Goal: Transaction & Acquisition: Purchase product/service

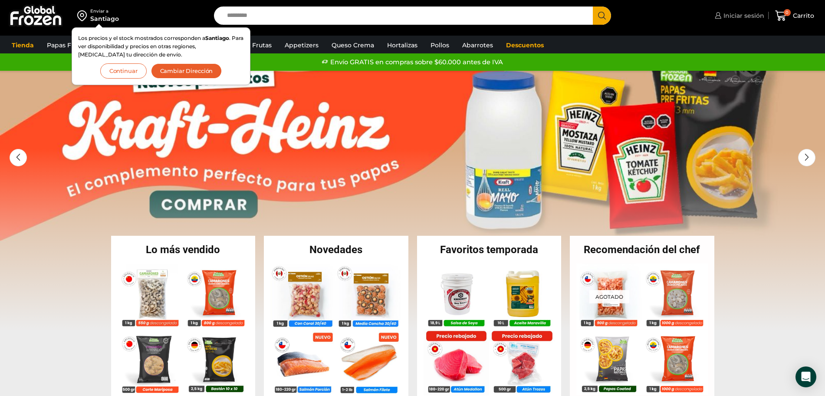
click at [740, 16] on span "Iniciar sesión" at bounding box center [742, 15] width 43 height 9
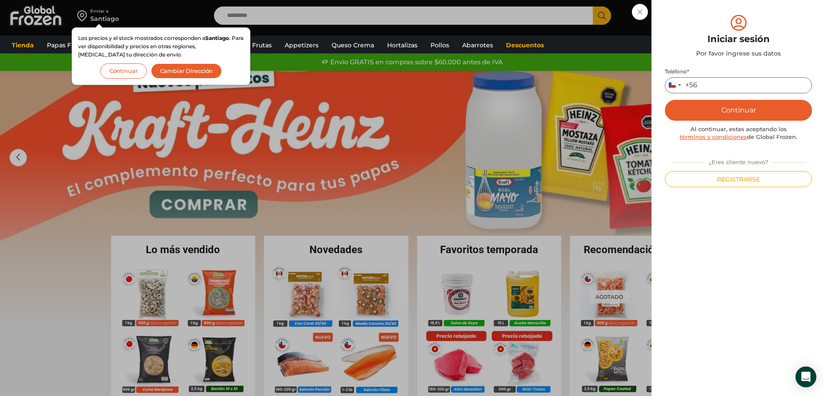
click at [714, 85] on input "Teléfono *" at bounding box center [738, 85] width 147 height 16
click at [745, 84] on input "Teléfono *" at bounding box center [738, 85] width 147 height 16
click at [745, 113] on button "Continuar" at bounding box center [738, 110] width 147 height 21
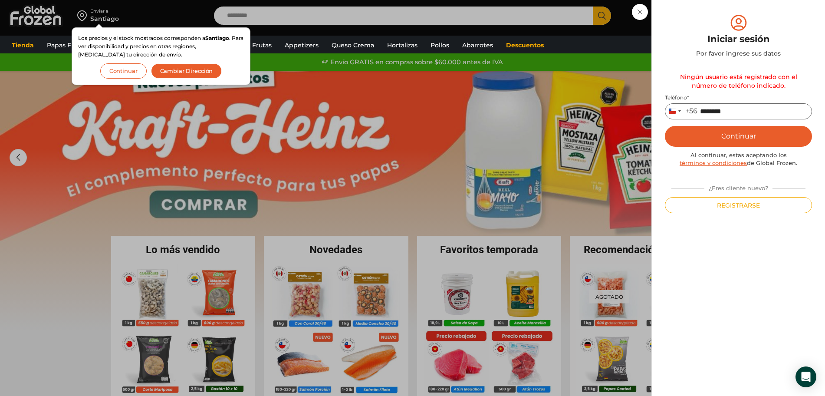
click at [704, 107] on input "********" at bounding box center [738, 111] width 147 height 16
type input "*********"
click at [730, 133] on button "Continuar" at bounding box center [738, 136] width 147 height 21
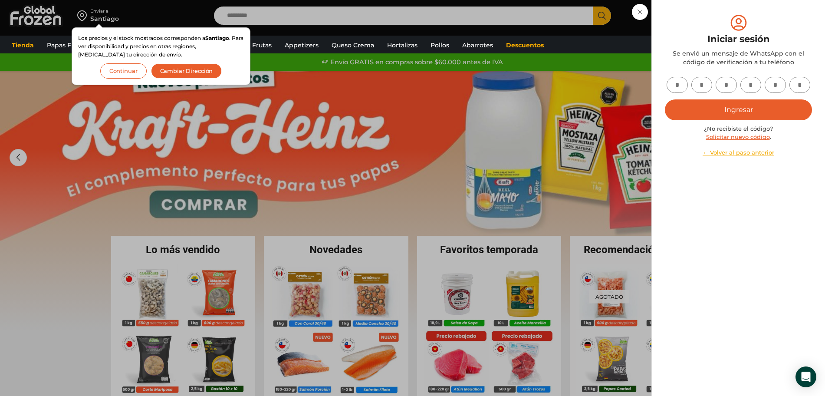
click at [683, 80] on input "text" at bounding box center [676, 85] width 21 height 16
type input "*"
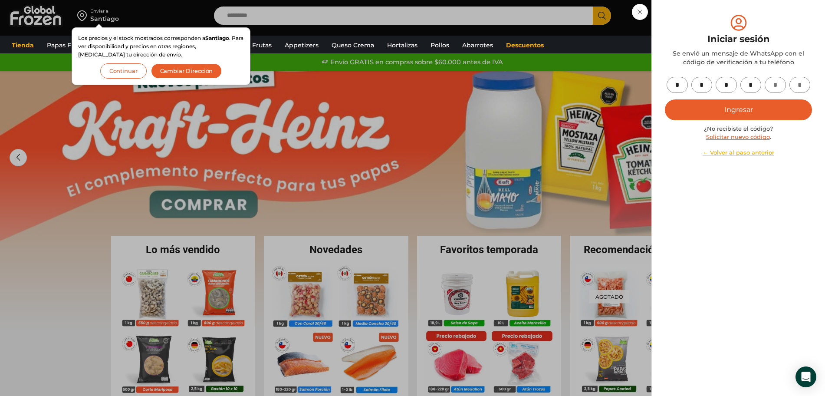
type input "*"
click at [735, 112] on button "Ingresar" at bounding box center [738, 109] width 147 height 21
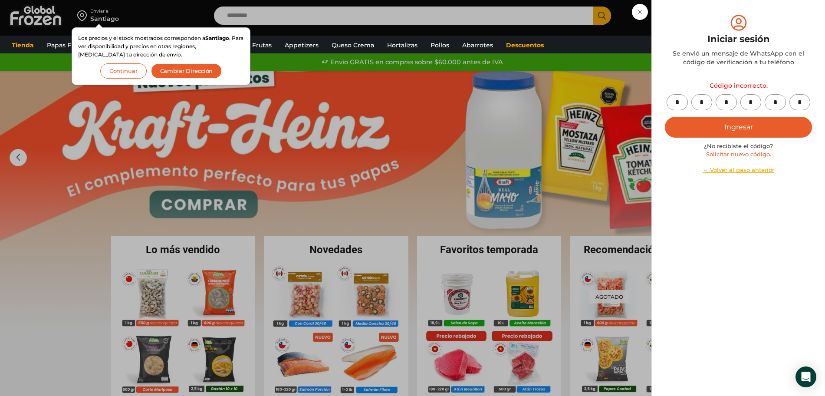
click at [809, 98] on input "*" at bounding box center [799, 102] width 21 height 16
type input "*"
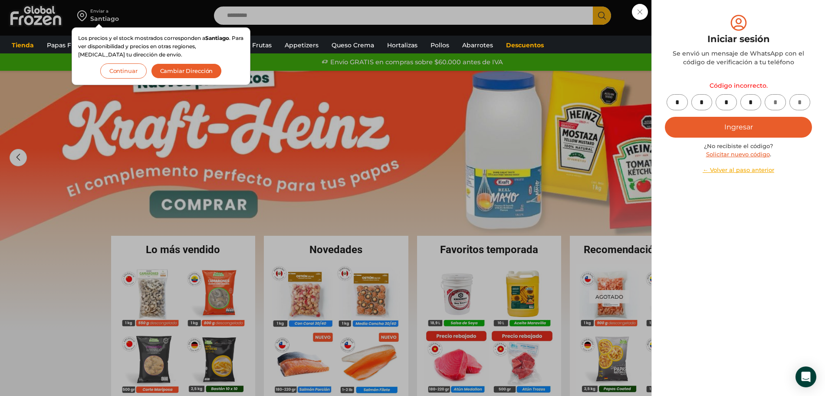
type input "*"
click at [665, 117] on button "Ingresar" at bounding box center [738, 127] width 147 height 21
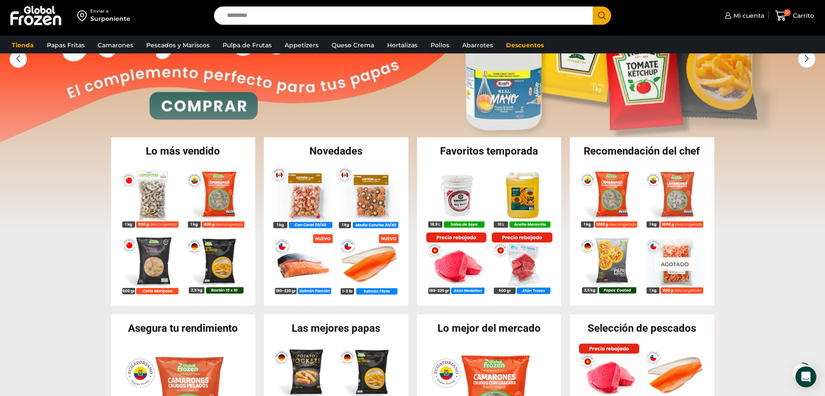
scroll to position [88, 0]
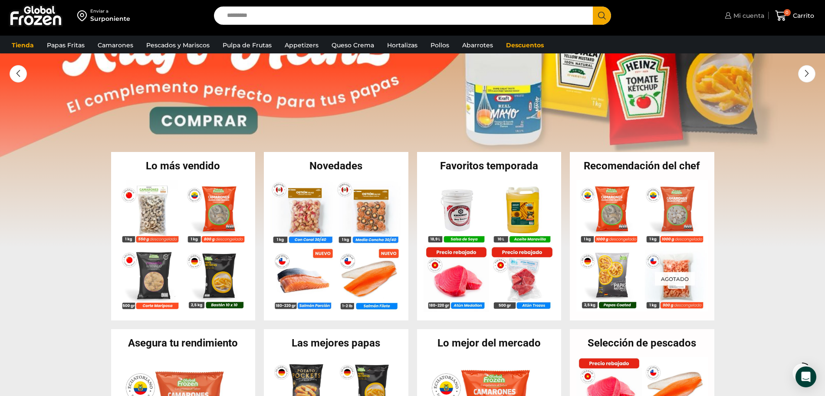
click at [758, 13] on span "Mi cuenta" at bounding box center [747, 15] width 33 height 9
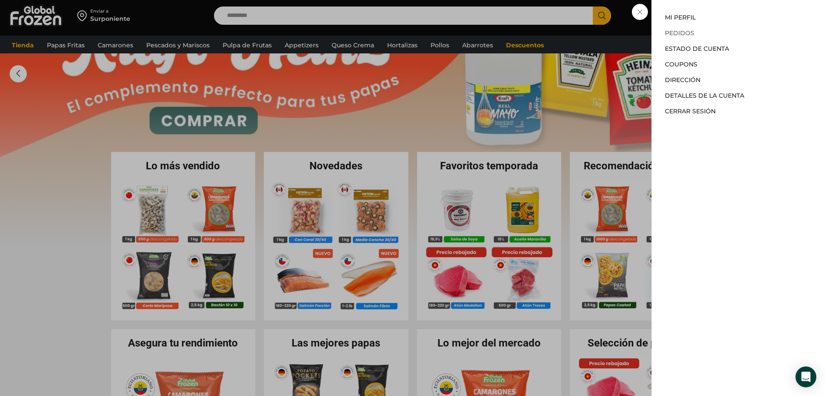
click at [677, 32] on link "Pedidos" at bounding box center [680, 33] width 30 height 8
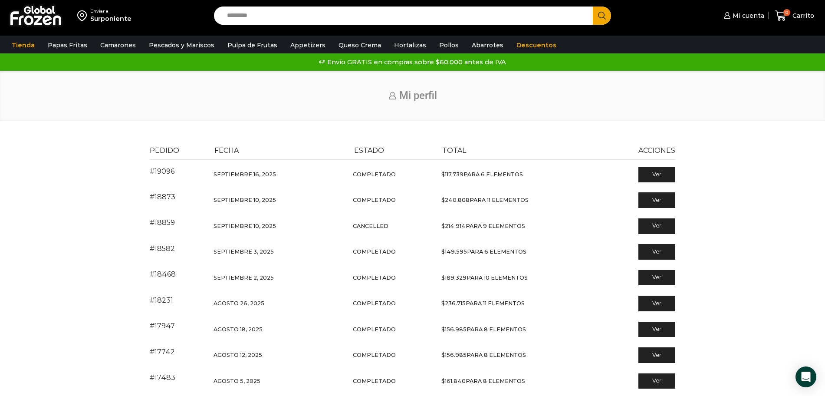
drag, startPoint x: 0, startPoint y: 0, endPoint x: 755, endPoint y: 135, distance: 766.9
click at [755, 134] on div "Enviar a Surponiente Search input Search Mi cuenta $" at bounding box center [412, 262] width 825 height 525
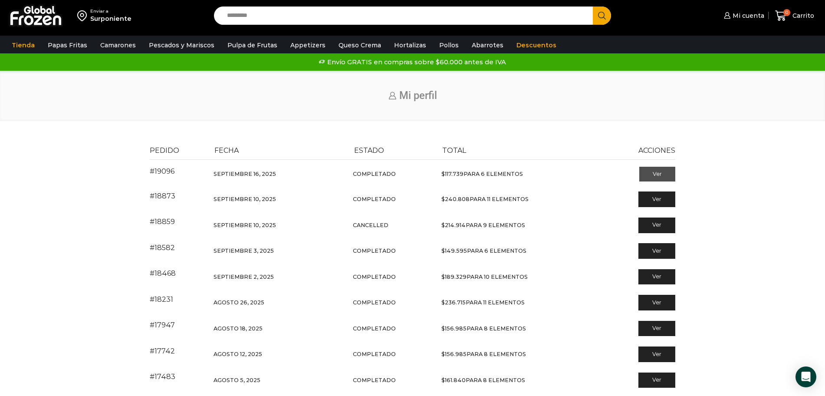
click at [657, 173] on link "Ver" at bounding box center [657, 174] width 36 height 15
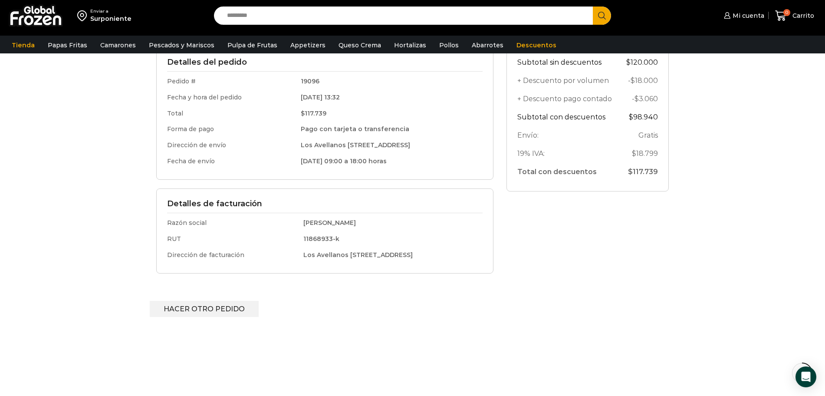
scroll to position [215, 0]
click at [196, 306] on link "Hacer otro pedido" at bounding box center [204, 310] width 109 height 16
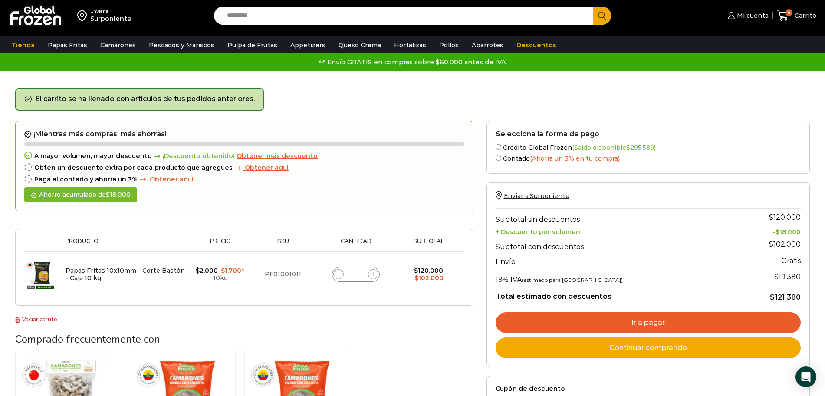
click at [371, 272] on icon at bounding box center [373, 274] width 4 height 4
type input "*"
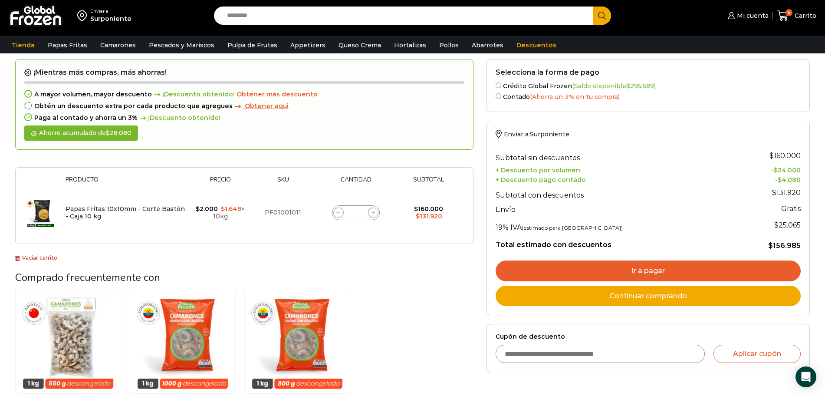
scroll to position [68, 0]
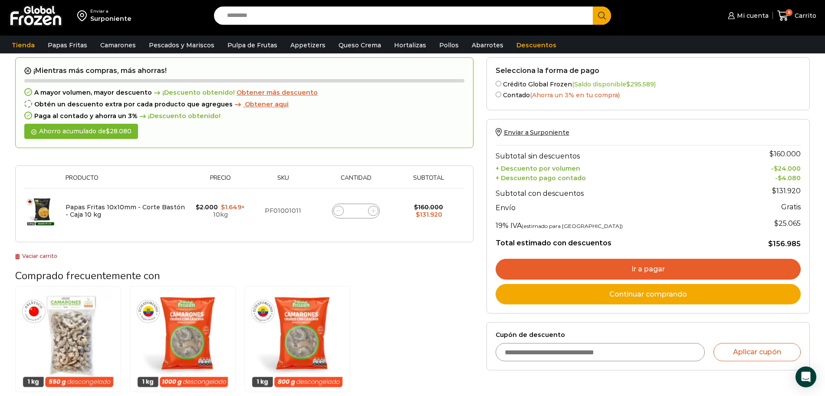
click at [657, 269] on link "Ir a pagar" at bounding box center [648, 269] width 305 height 21
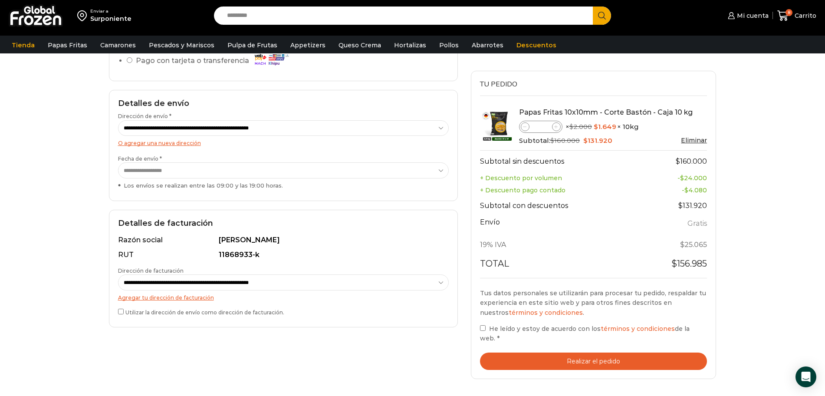
scroll to position [115, 0]
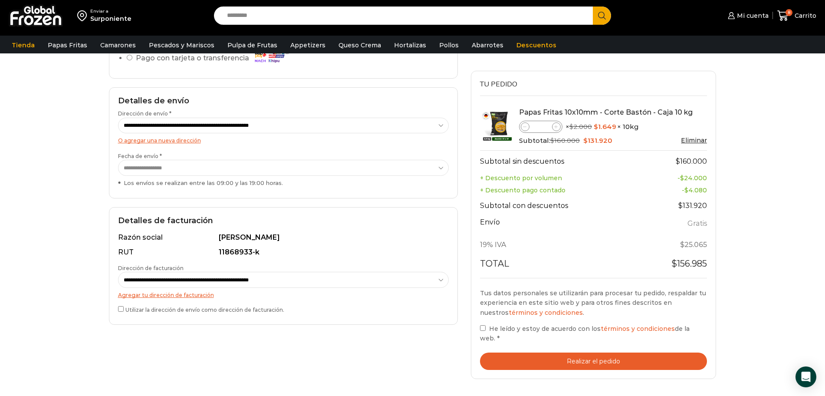
click at [588, 352] on button "Realizar el pedido" at bounding box center [593, 361] width 227 height 18
